Goal: Task Accomplishment & Management: Use online tool/utility

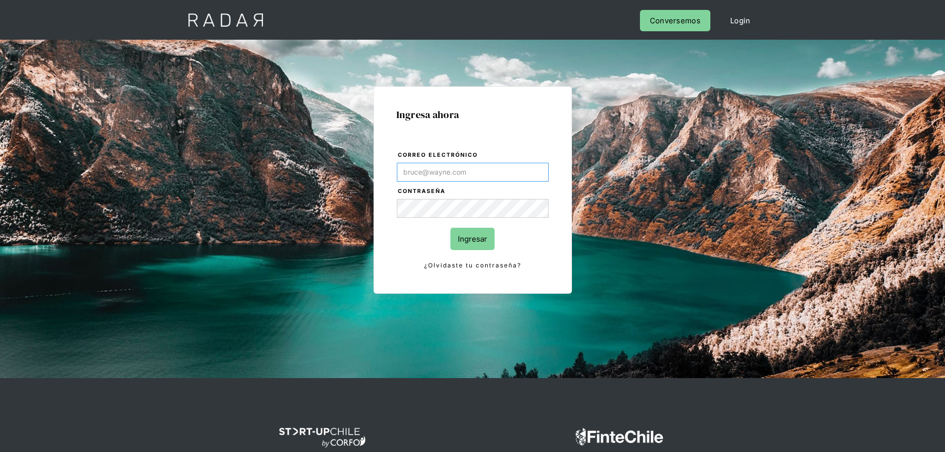
click at [473, 172] on input "Correo electrónico" at bounding box center [473, 172] width 152 height 19
click at [317, 146] on div "Ingresa ahora Correo electrónico Contraseña Ingresar ¿Olvidaste tu contraseña? …" at bounding box center [473, 223] width 466 height 309
click at [455, 178] on input "Correo electrónico" at bounding box center [473, 172] width 152 height 19
click at [400, 173] on input "Correo electrónico" at bounding box center [473, 172] width 152 height 19
paste input "[PERSON_NAME][EMAIL_ADDRESS][PERSON_NAME][DOMAIN_NAME]"
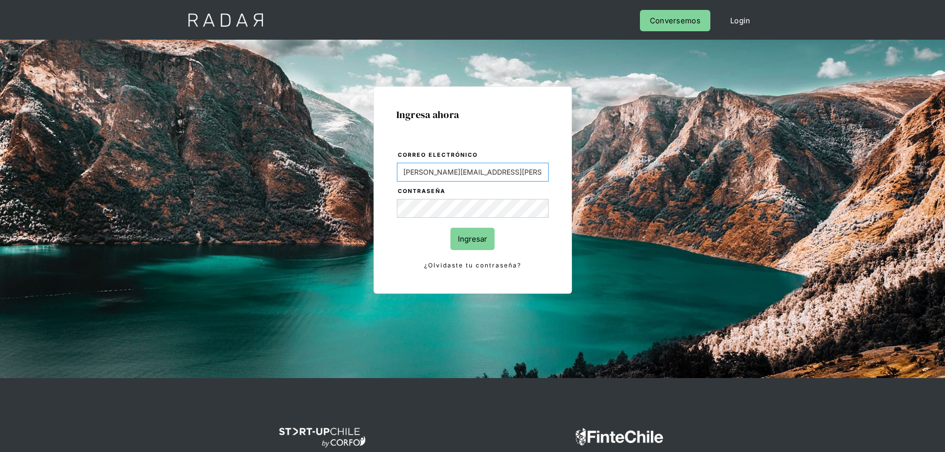
type input "[PERSON_NAME][EMAIL_ADDRESS][PERSON_NAME][DOMAIN_NAME]"
click at [407, 229] on form "Correo electrónico jose.chacon@prontopaga.com Contraseña Ingresar ¿Olvidaste tu…" at bounding box center [472, 210] width 153 height 121
click at [445, 241] on form "Correo electrónico jose.chacon@prontopaga.com Contraseña Ingresar ¿Olvidaste tu…" at bounding box center [472, 210] width 153 height 121
click at [464, 239] on input "Ingresar" at bounding box center [473, 239] width 44 height 22
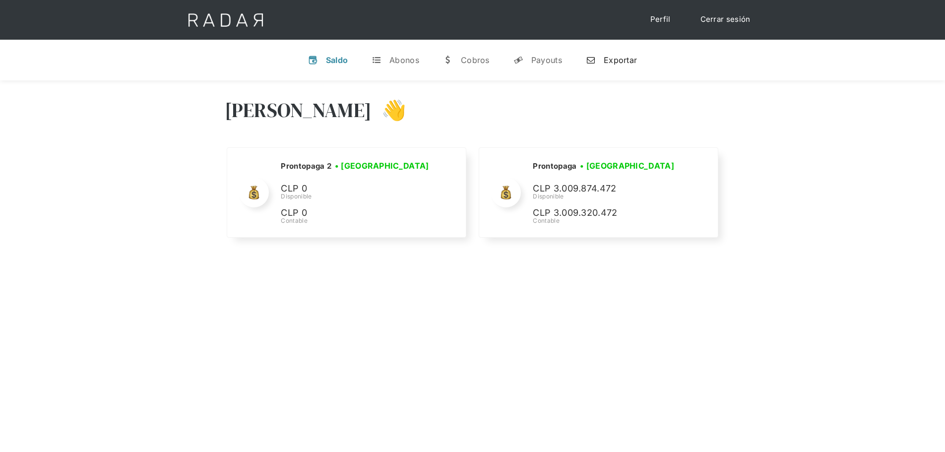
click at [624, 61] on div "Exportar" at bounding box center [620, 60] width 33 height 10
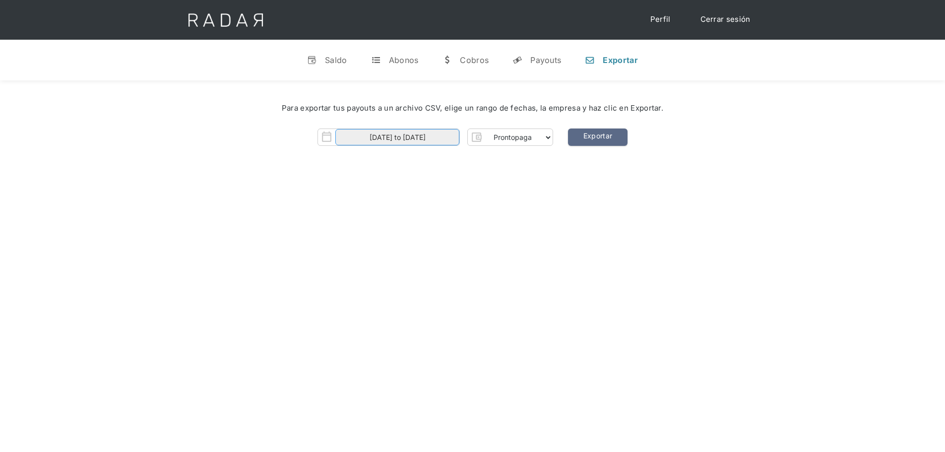
click at [405, 140] on input "[DATE] to [DATE]" at bounding box center [397, 137] width 124 height 16
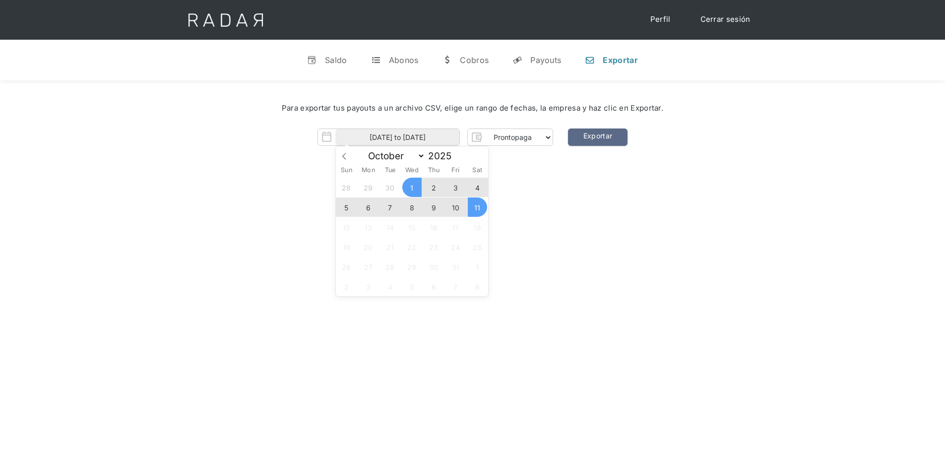
click at [480, 206] on span "11" at bounding box center [477, 207] width 19 height 19
type input "[DATE]"
click at [480, 206] on span "11" at bounding box center [477, 207] width 19 height 19
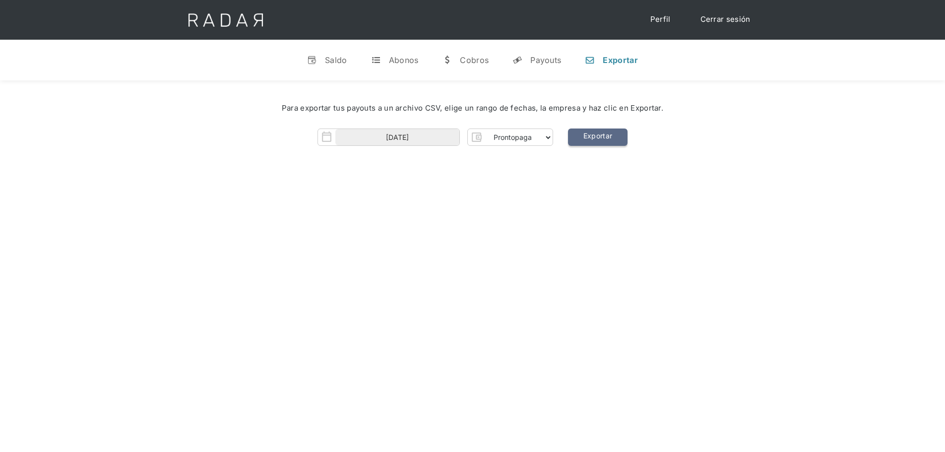
click at [622, 141] on link "Exportar" at bounding box center [598, 137] width 60 height 17
click at [615, 135] on link "Exportar" at bounding box center [598, 137] width 60 height 17
